Goal: Find specific page/section: Find specific page/section

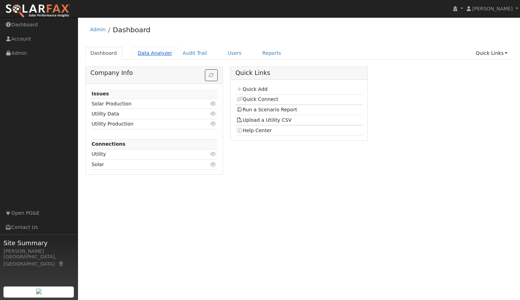
click at [139, 55] on link "Data Analyzer" at bounding box center [154, 53] width 45 height 13
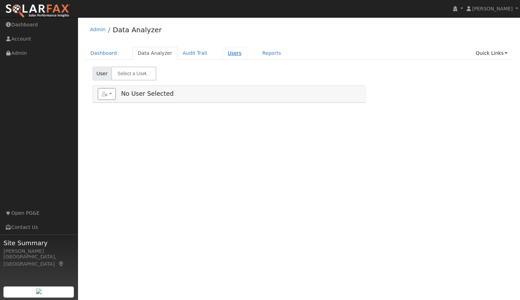
click at [224, 55] on link "Users" at bounding box center [234, 53] width 24 height 13
type input "[PERSON_NAME]"
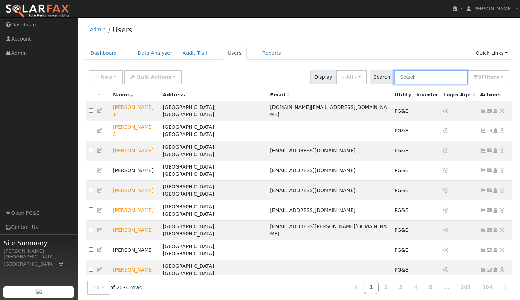
click at [439, 76] on input "text" at bounding box center [430, 77] width 73 height 14
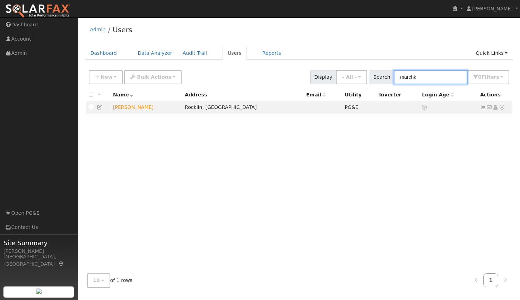
type input "marchk"
